Goal: Task Accomplishment & Management: Manage account settings

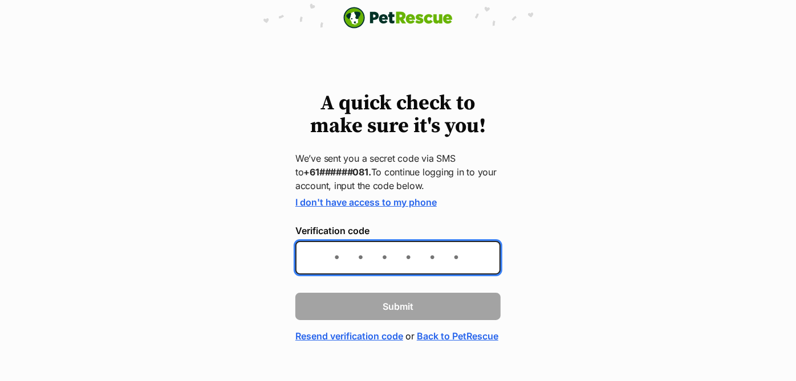
click at [333, 252] on input "Verification code" at bounding box center [397, 258] width 205 height 34
type input "423107"
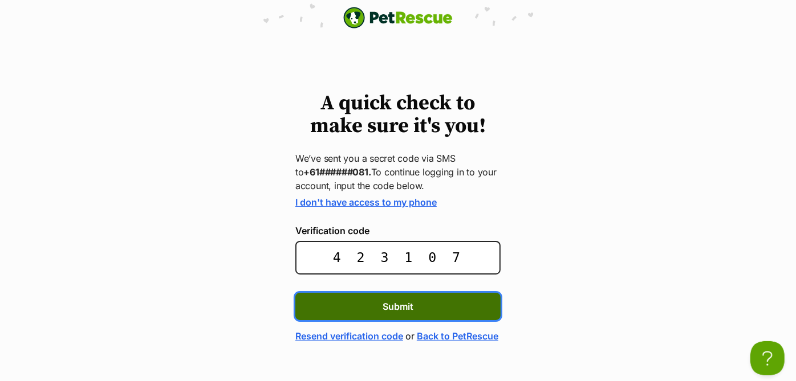
click at [343, 306] on button "Submit" at bounding box center [397, 306] width 205 height 27
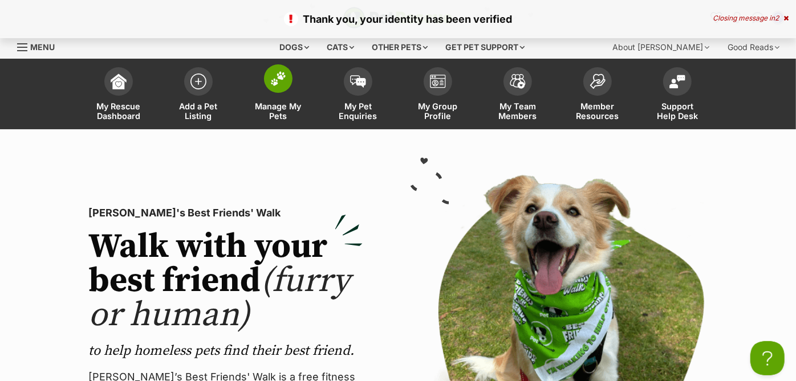
click at [276, 90] on span at bounding box center [278, 78] width 28 height 28
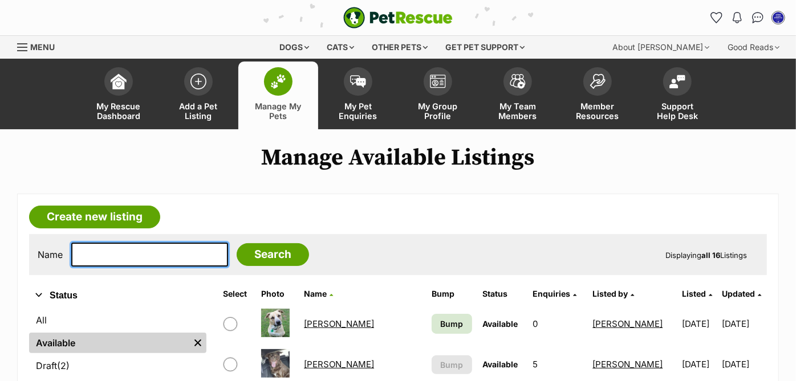
click at [140, 257] on input "text" at bounding box center [149, 255] width 157 height 24
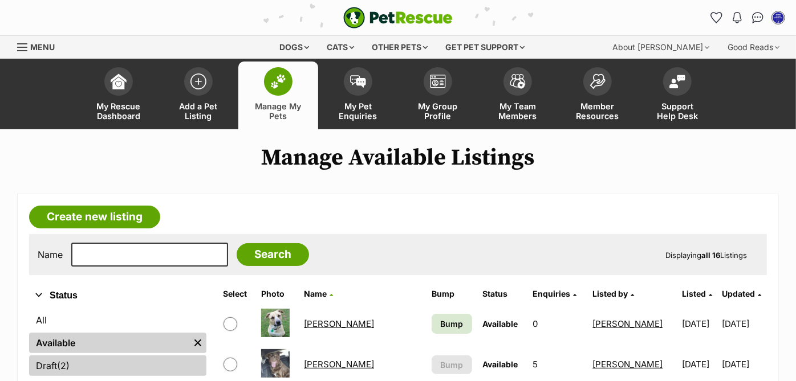
click at [97, 366] on link "Draft (2) Items" at bounding box center [117, 366] width 177 height 21
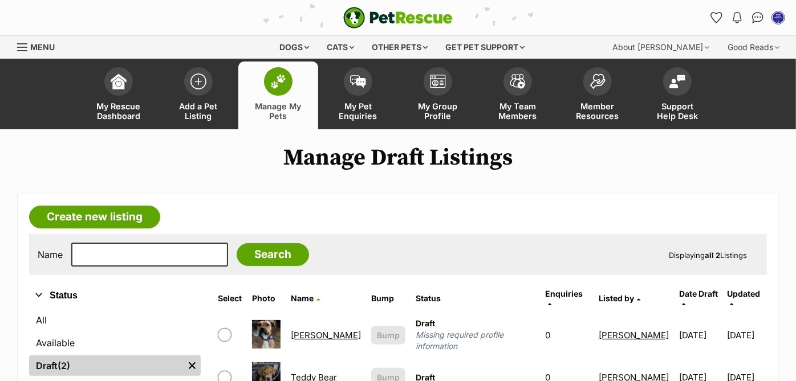
click at [312, 330] on link "[PERSON_NAME]" at bounding box center [326, 335] width 70 height 11
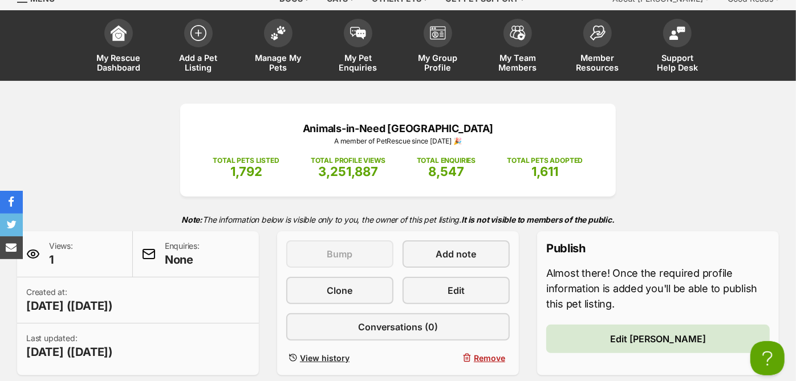
scroll to position [76, 0]
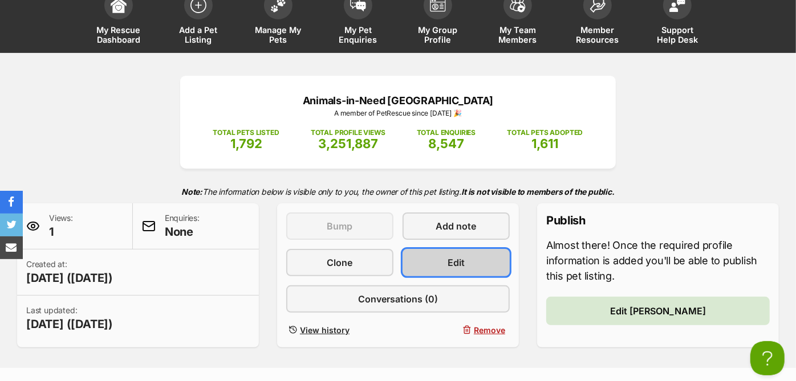
click at [464, 262] on span "Edit" at bounding box center [455, 263] width 17 height 14
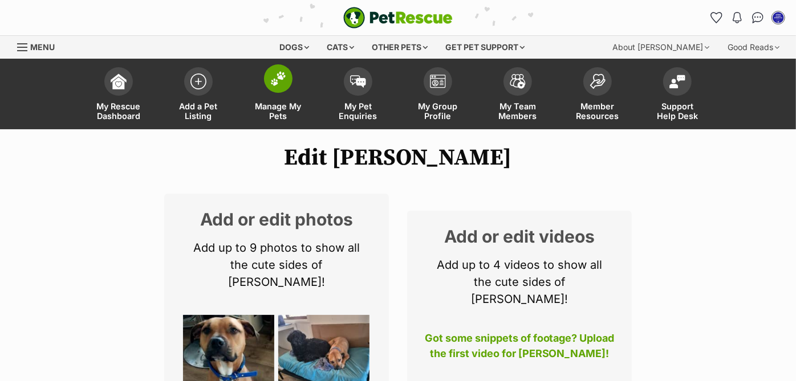
click at [283, 76] on img at bounding box center [278, 78] width 16 height 15
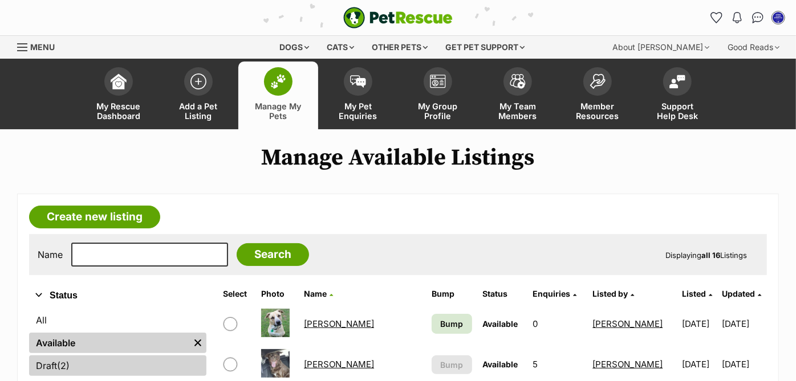
click at [52, 362] on link "Draft (2) Items" at bounding box center [117, 366] width 177 height 21
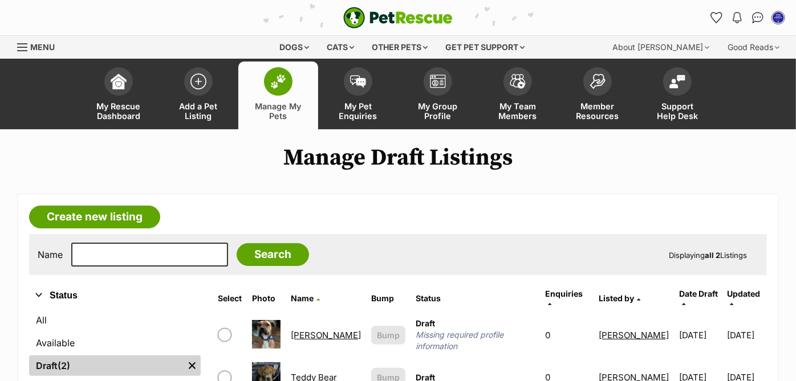
click at [231, 328] on input "checkbox" at bounding box center [225, 335] width 14 height 14
checkbox input "true"
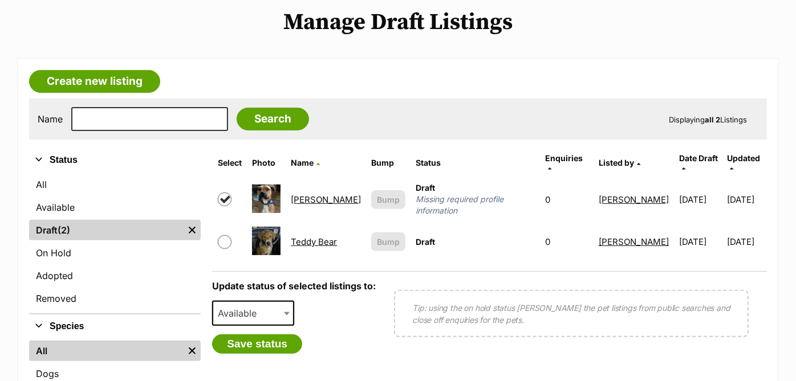
scroll to position [138, 0]
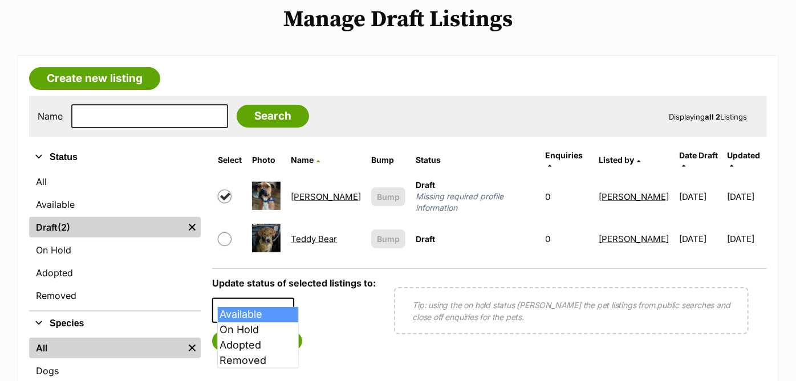
click at [291, 298] on span at bounding box center [287, 310] width 11 height 25
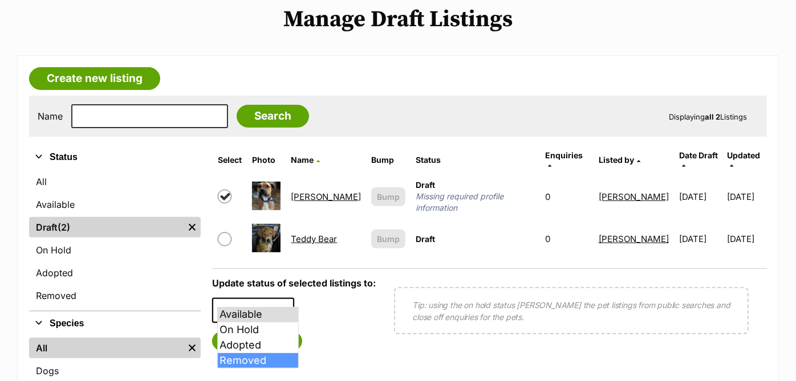
select select "removed"
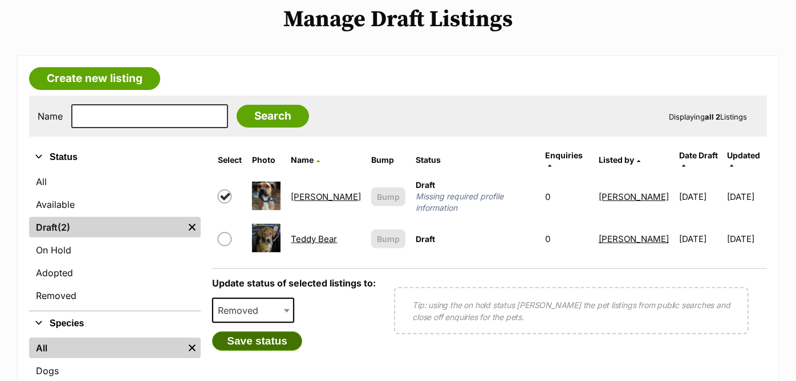
click at [274, 332] on button "Save status" at bounding box center [257, 341] width 90 height 19
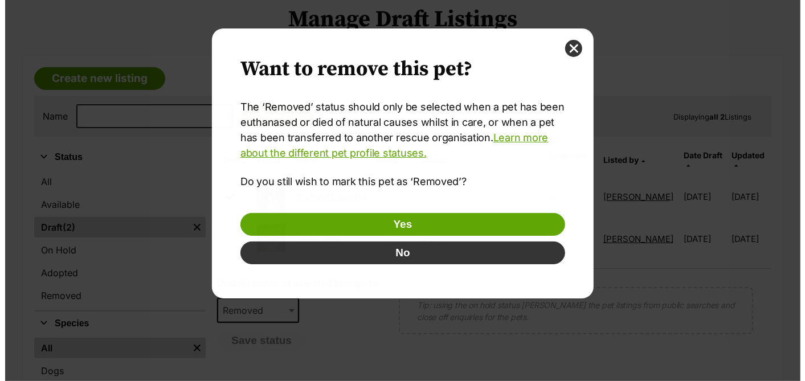
scroll to position [0, 0]
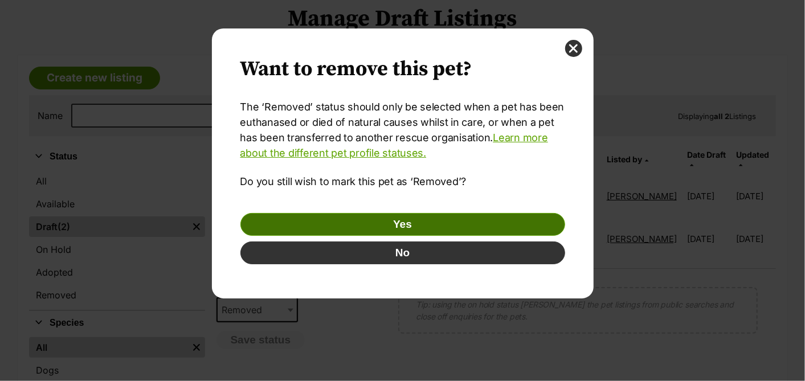
click at [406, 223] on button "Yes" at bounding box center [403, 224] width 325 height 23
